Goal: Task Accomplishment & Management: Complete application form

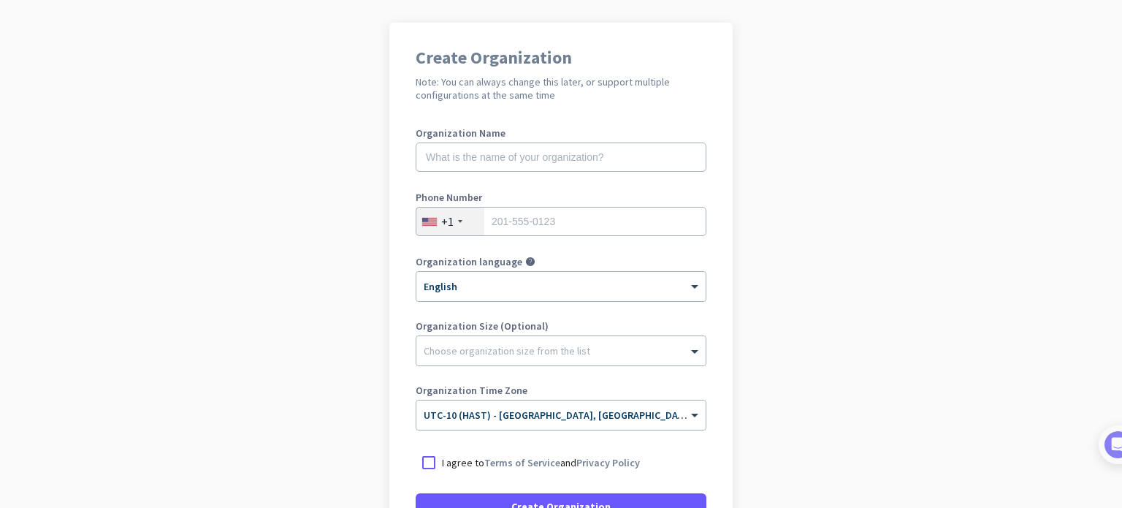
scroll to position [219, 0]
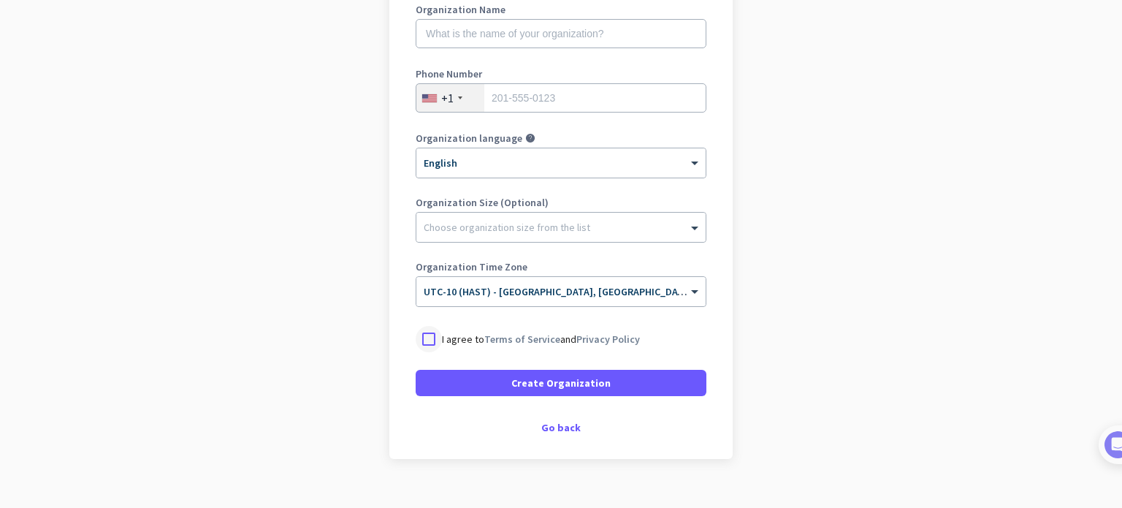
click at [424, 341] on div at bounding box center [429, 339] width 26 height 26
click at [647, 224] on div at bounding box center [560, 223] width 289 height 15
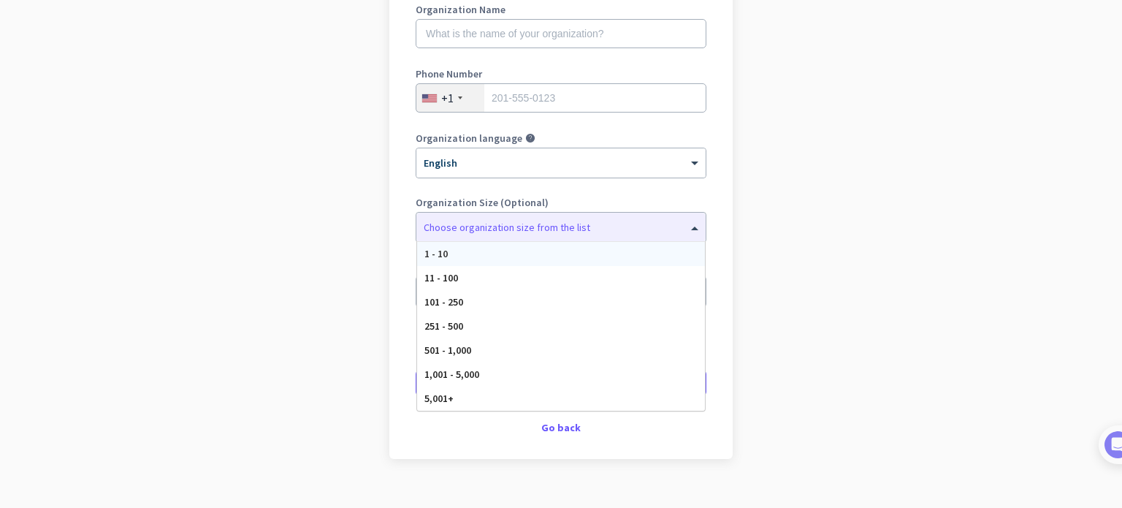
click at [768, 164] on app-onboarding-organization "Create Organization Note: You can always change this later, or support multiple…" at bounding box center [561, 215] width 1122 height 632
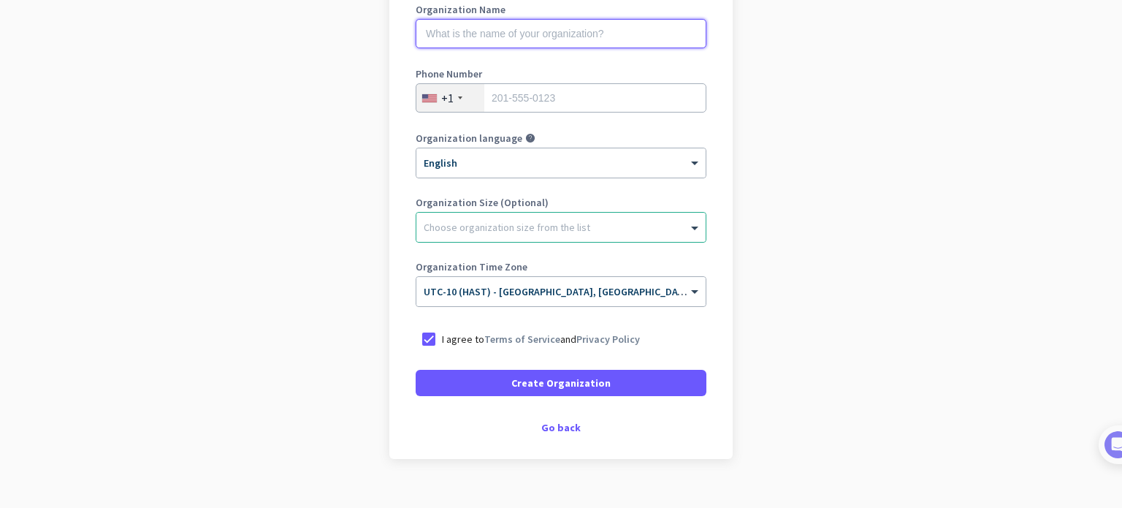
click at [588, 34] on input "text" at bounding box center [561, 33] width 291 height 29
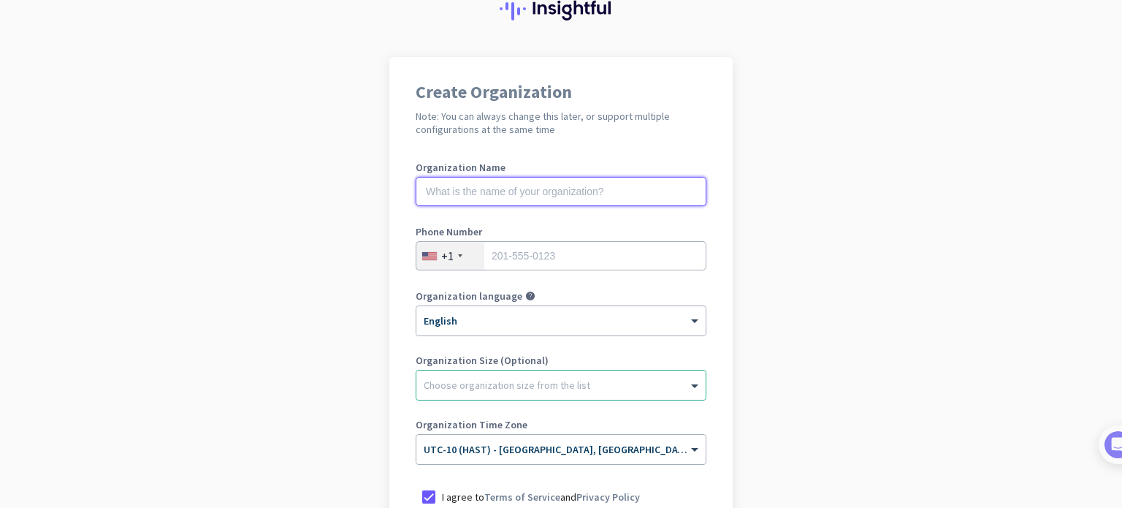
scroll to position [0, 0]
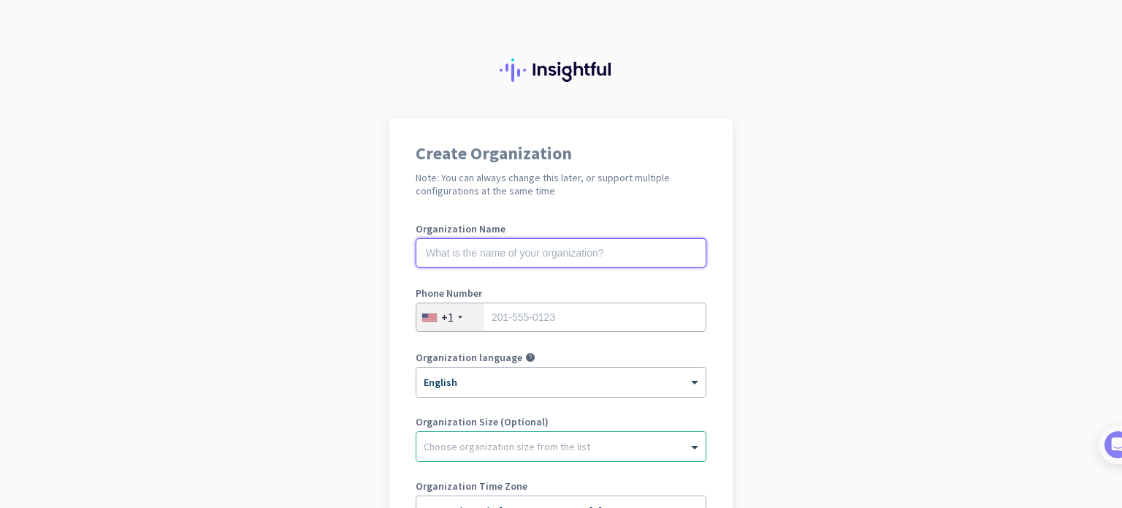
click at [543, 254] on input "text" at bounding box center [561, 252] width 291 height 29
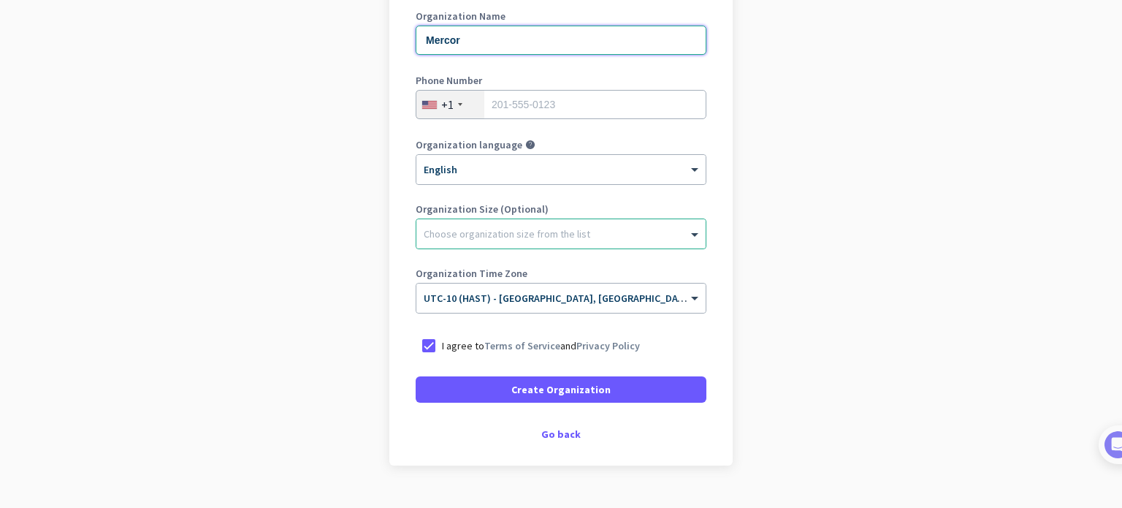
scroll to position [242, 0]
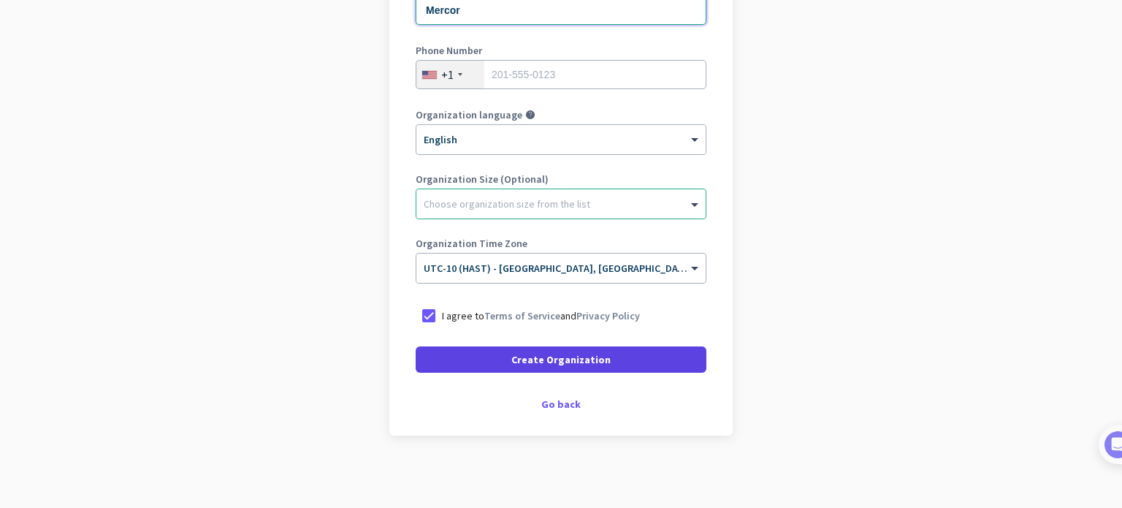
type input "Mercor"
click at [561, 357] on span "Create Organization" at bounding box center [560, 359] width 99 height 15
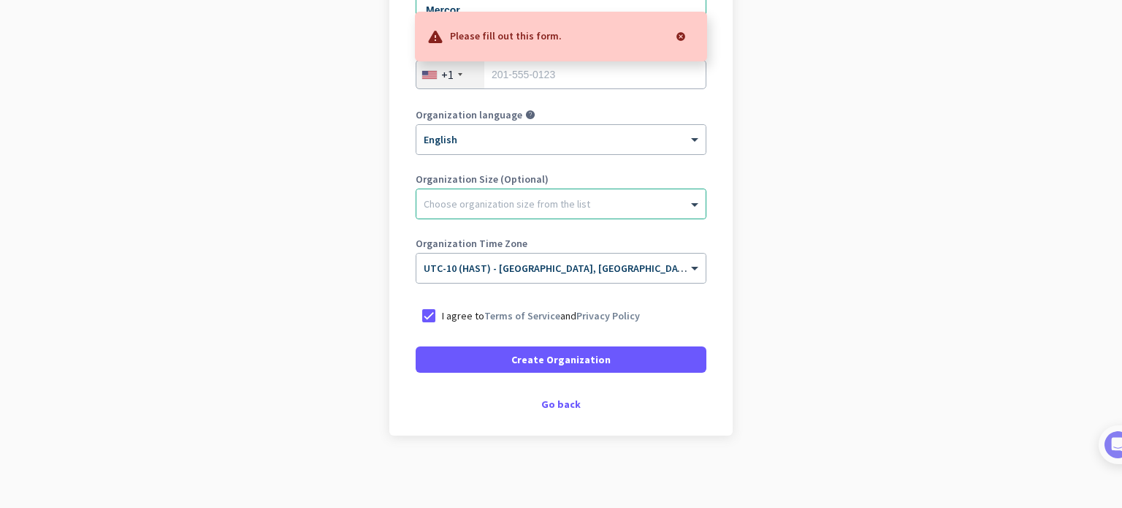
click at [652, 104] on div "Organization Name Mercor Phone Number +1 Organization language help × English O…" at bounding box center [561, 139] width 291 height 316
click at [680, 34] on div at bounding box center [680, 36] width 29 height 29
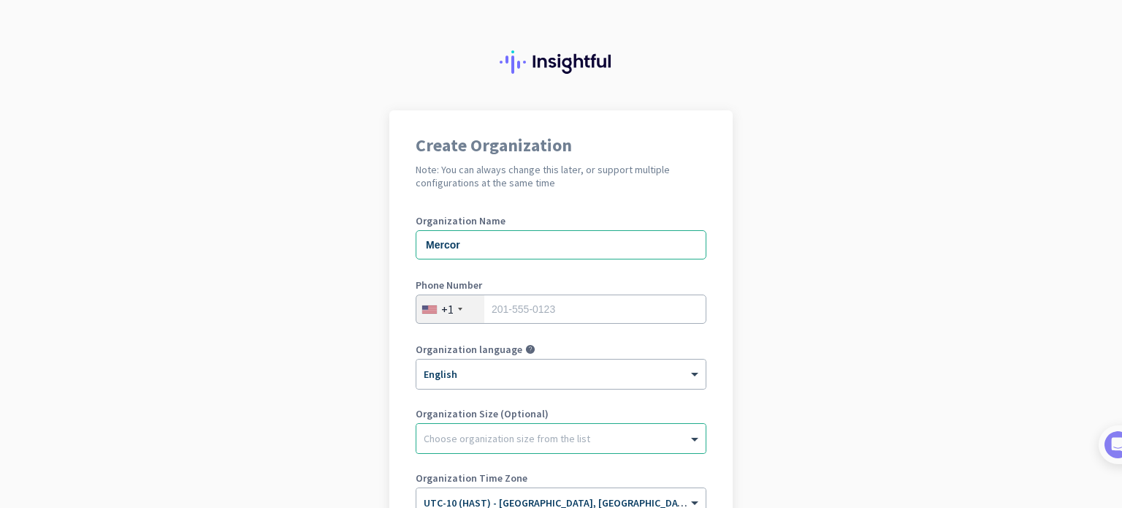
scroll to position [0, 0]
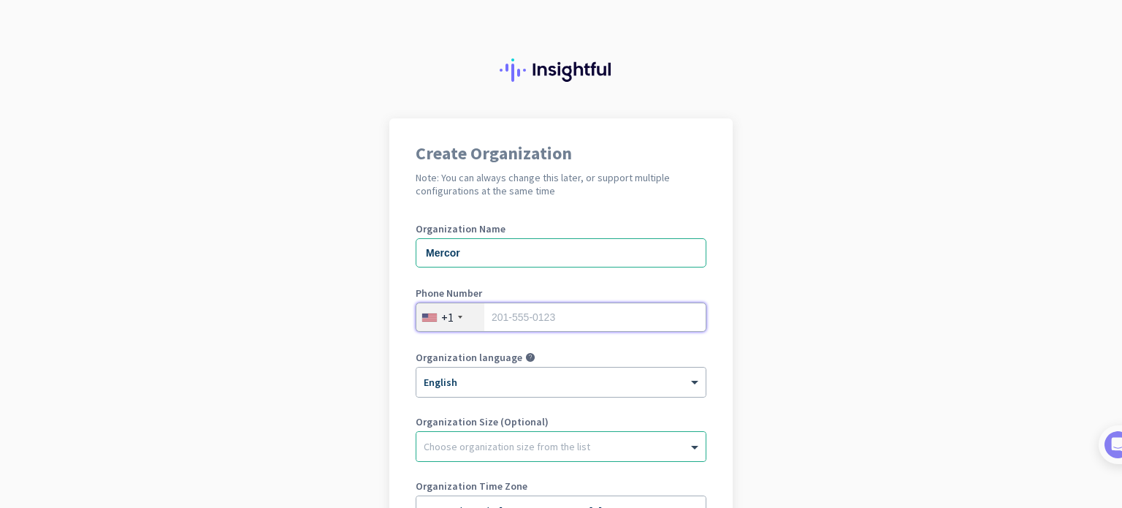
click at [521, 312] on input "tel" at bounding box center [561, 316] width 291 height 29
type input "8087636266"
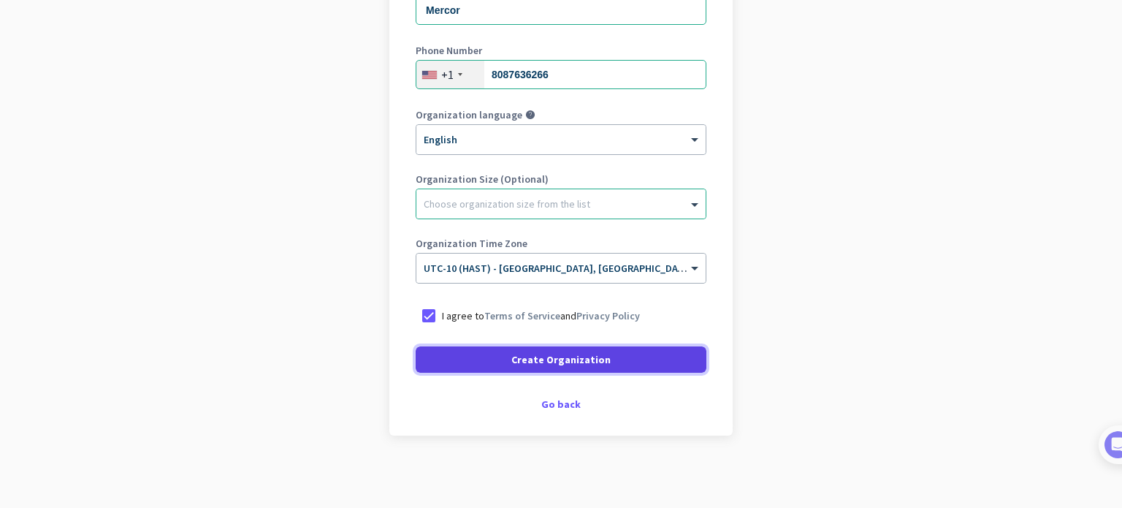
click at [545, 363] on span "Create Organization" at bounding box center [560, 359] width 99 height 15
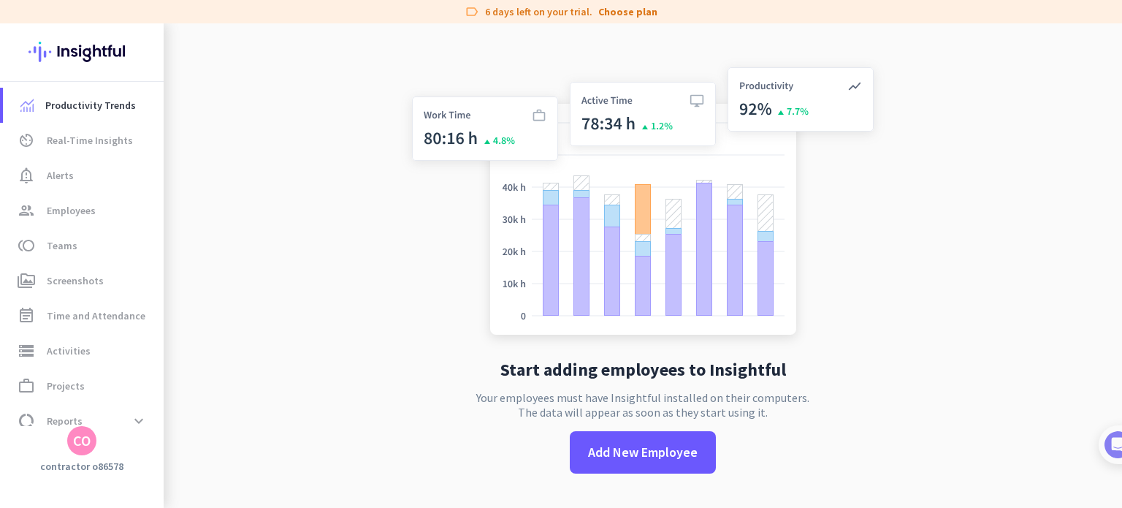
scroll to position [23, 0]
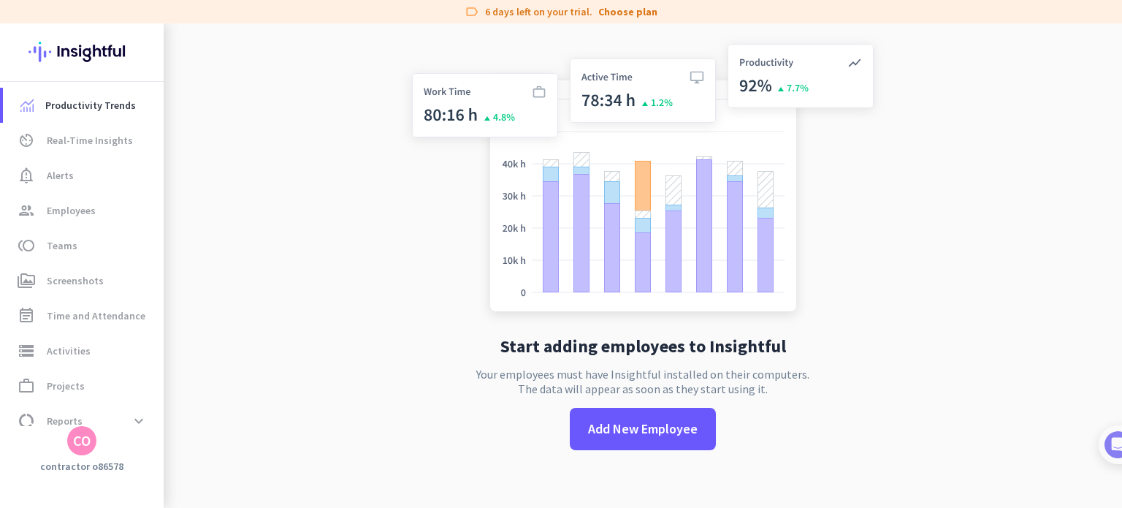
click at [862, 234] on img at bounding box center [643, 180] width 484 height 291
click at [351, 131] on app-no-employees "Start adding employees to Insightful Your employees must have Insightful instal…" at bounding box center [643, 254] width 958 height 508
click at [80, 437] on div "CO" at bounding box center [82, 440] width 18 height 15
click at [67, 382] on div "Personal Settings Organizations Help Sign out" at bounding box center [141, 373] width 148 height 105
click at [129, 417] on span "Sign out" at bounding box center [159, 412] width 88 height 13
